Goal: Find specific page/section: Find specific page/section

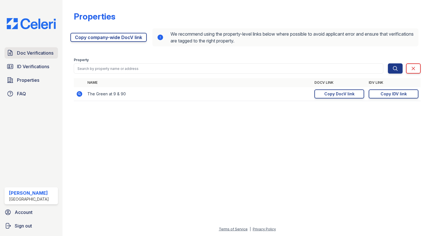
click at [28, 55] on span "Doc Verifications" at bounding box center [35, 52] width 36 height 7
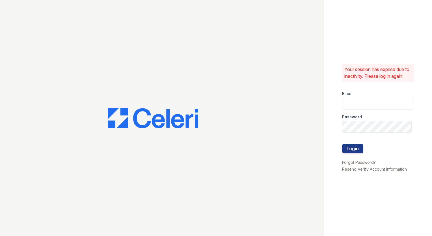
type input "[EMAIL_ADDRESS][DOMAIN_NAME]"
click at [347, 151] on button "Login" at bounding box center [352, 148] width 21 height 9
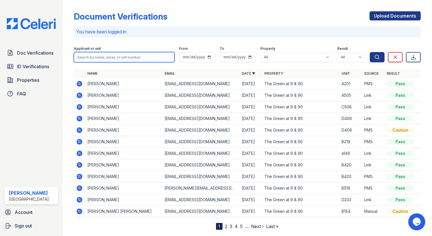
click at [96, 61] on input "search" at bounding box center [124, 57] width 101 height 10
type input "a"
